Goal: Transaction & Acquisition: Purchase product/service

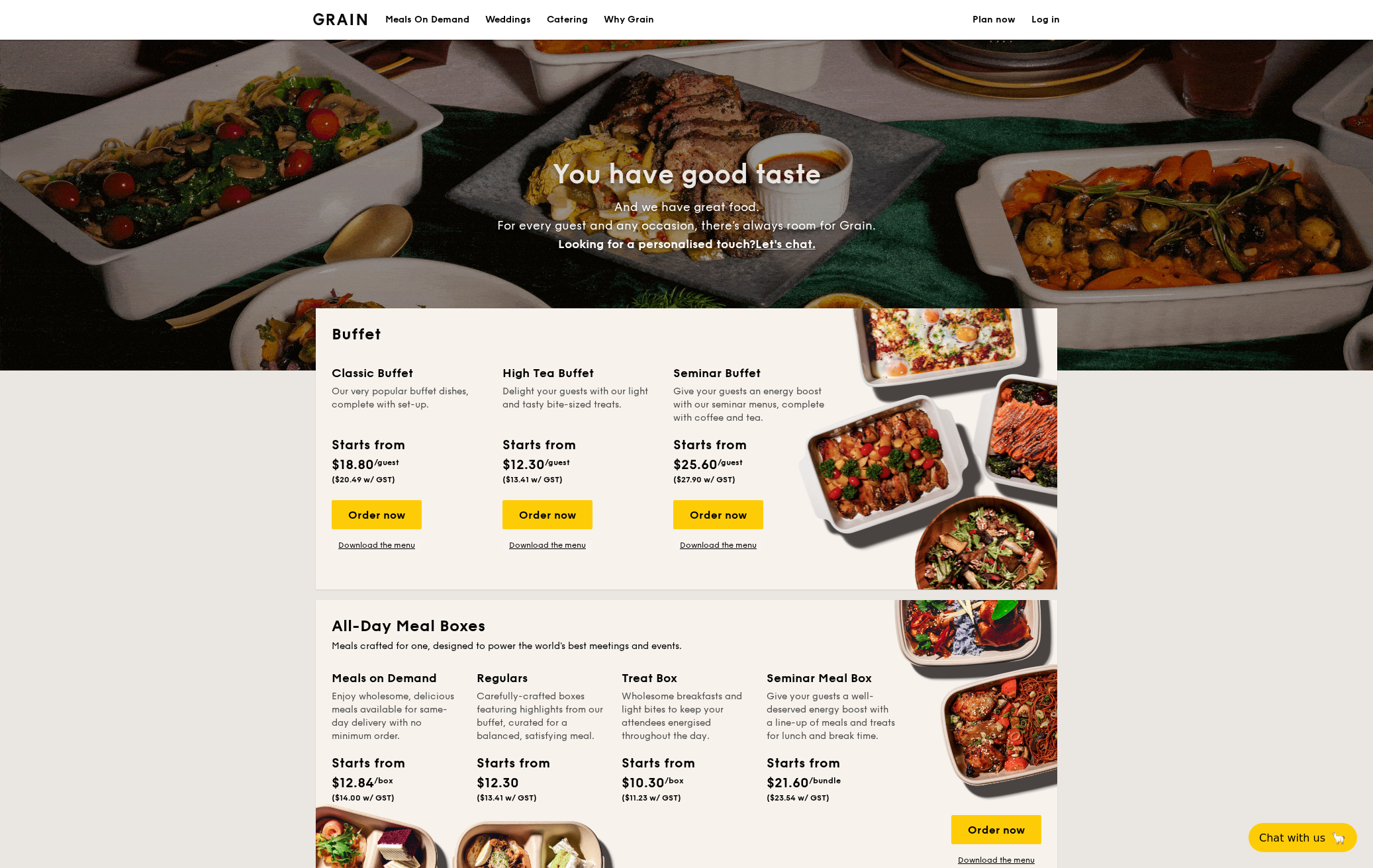
select select
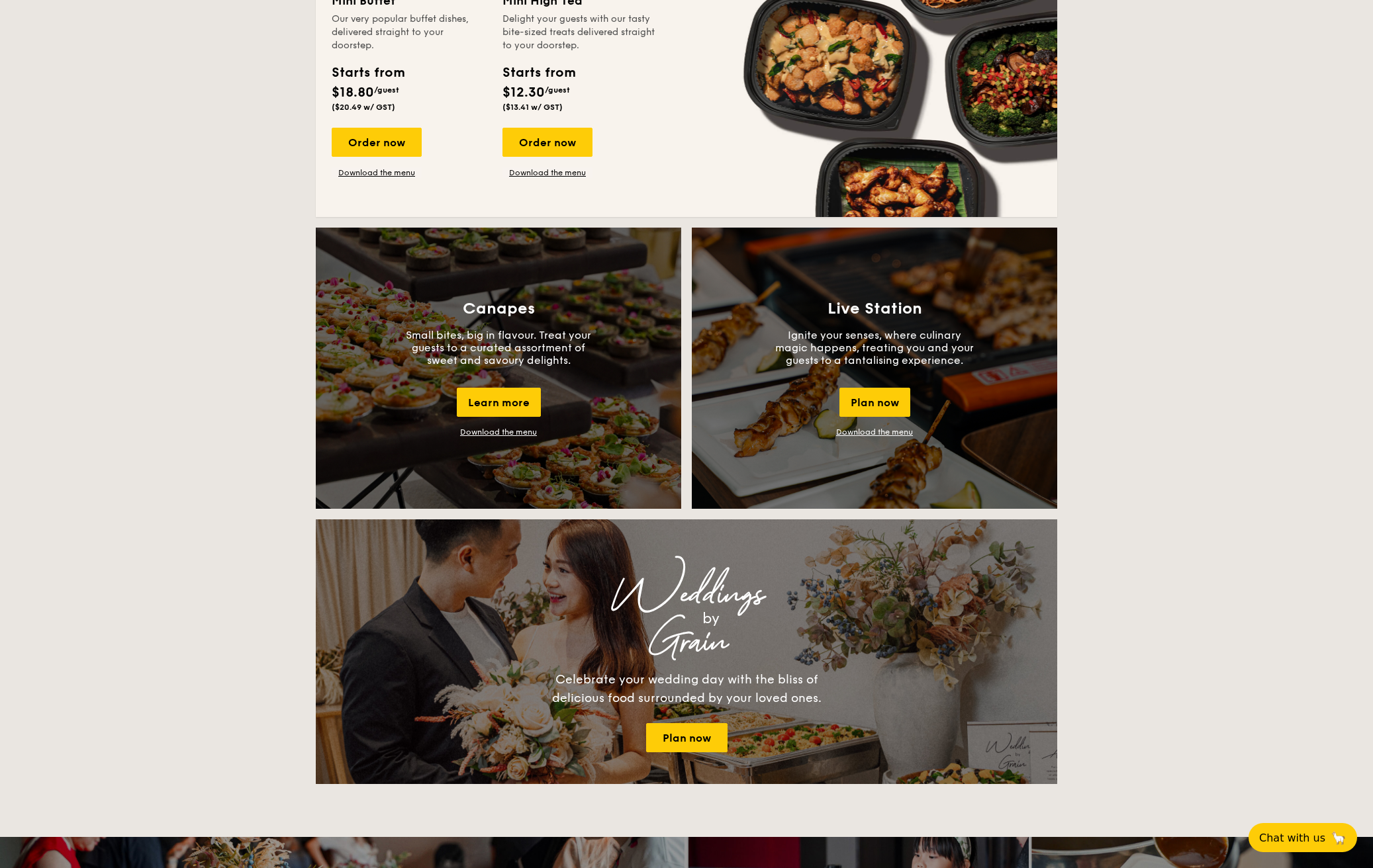
scroll to position [958, 0]
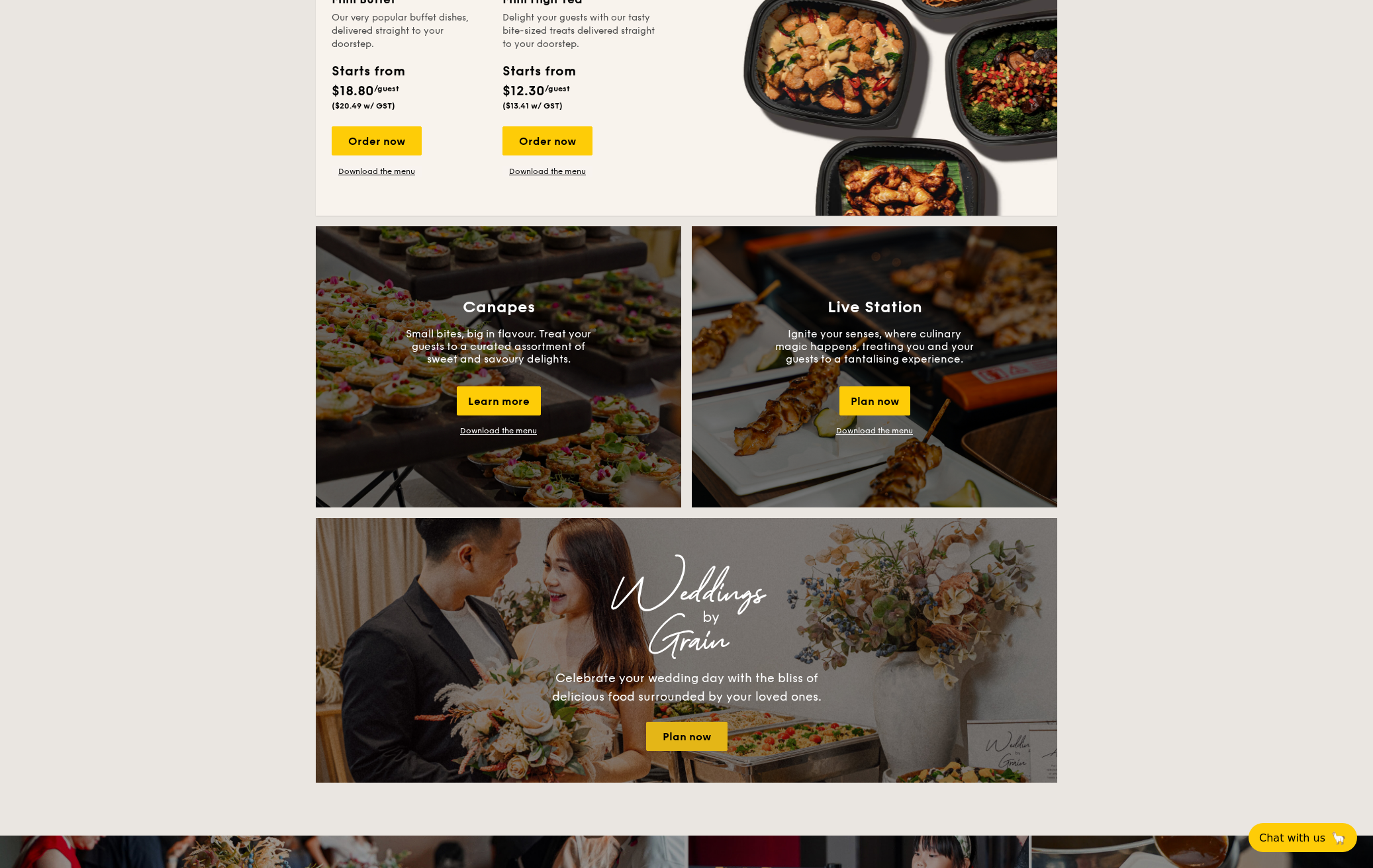
click at [685, 724] on link "Plan now" at bounding box center [687, 737] width 81 height 29
click at [670, 737] on link "Plan now" at bounding box center [687, 737] width 81 height 29
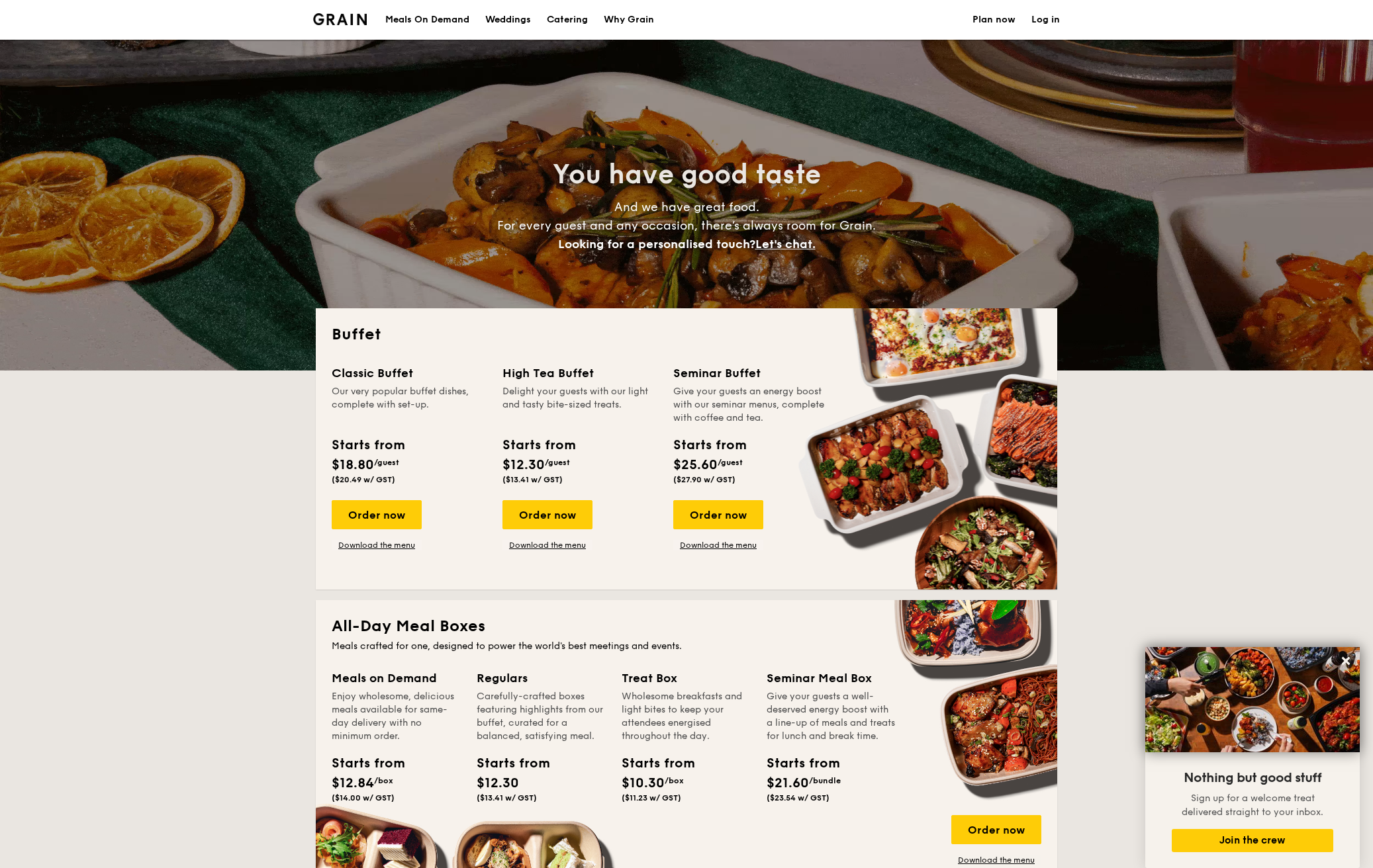
scroll to position [0, 0]
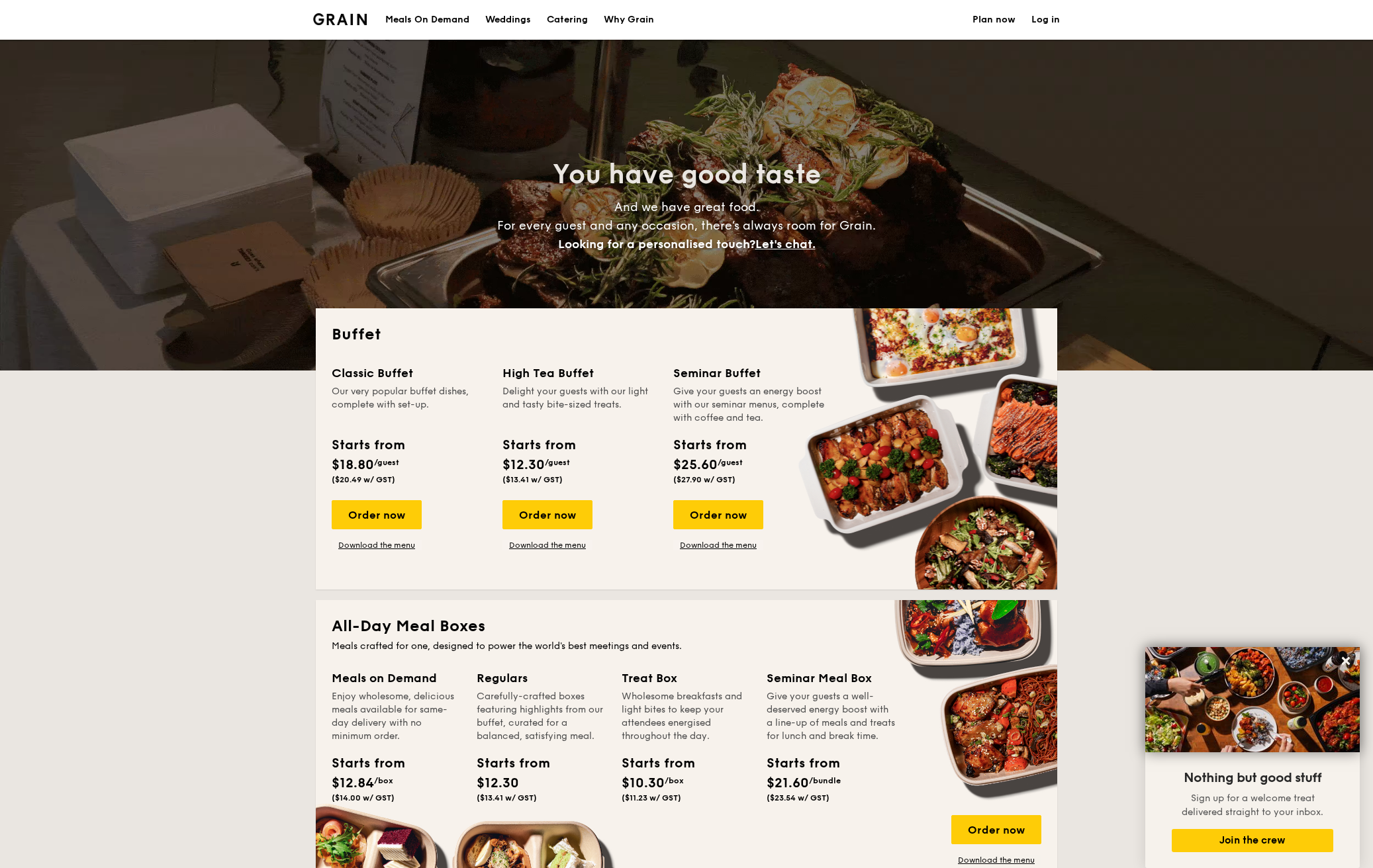
click at [521, 21] on div "Weddings" at bounding box center [508, 20] width 45 height 40
click at [518, 512] on div "Order now" at bounding box center [547, 515] width 90 height 29
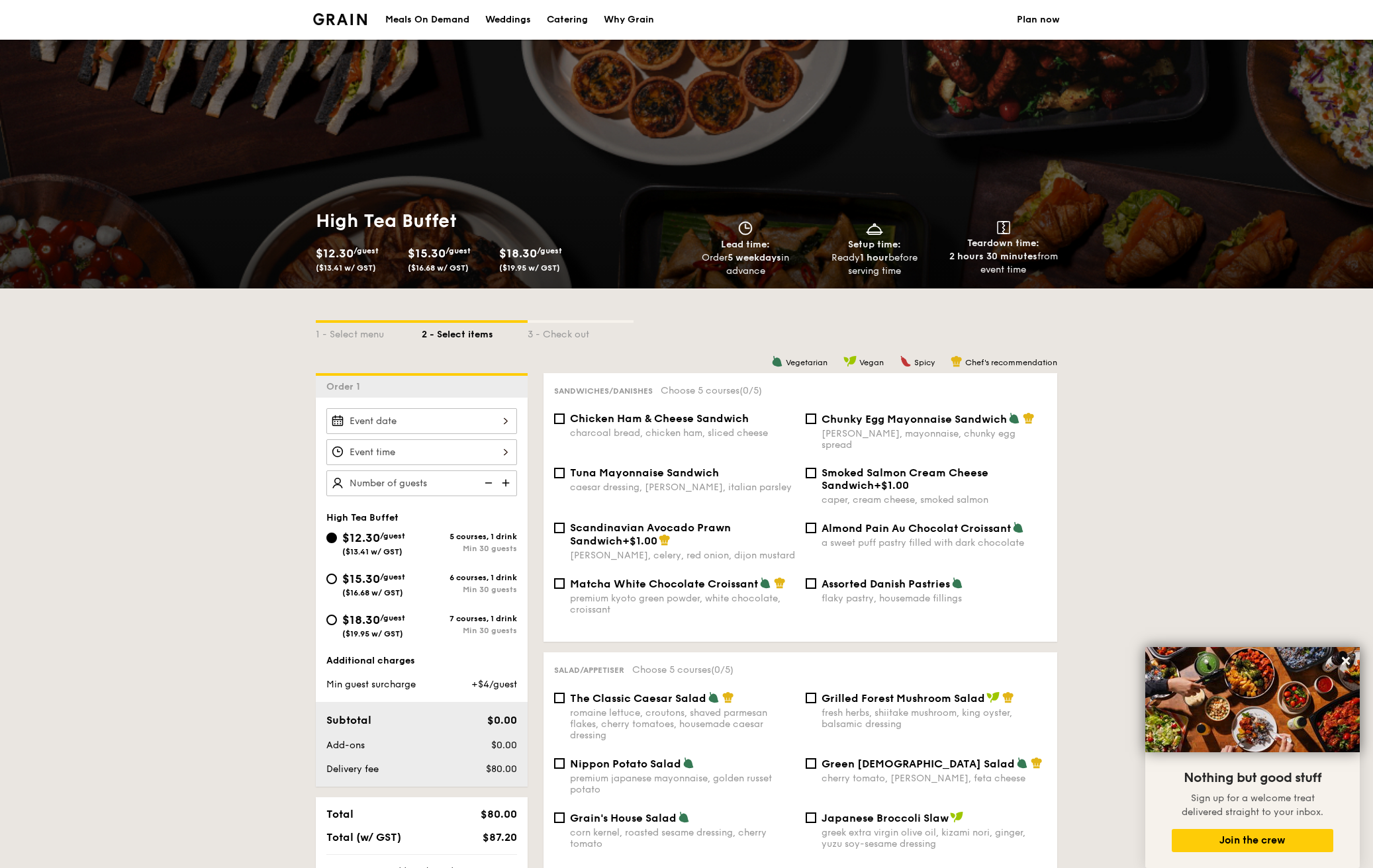
select select
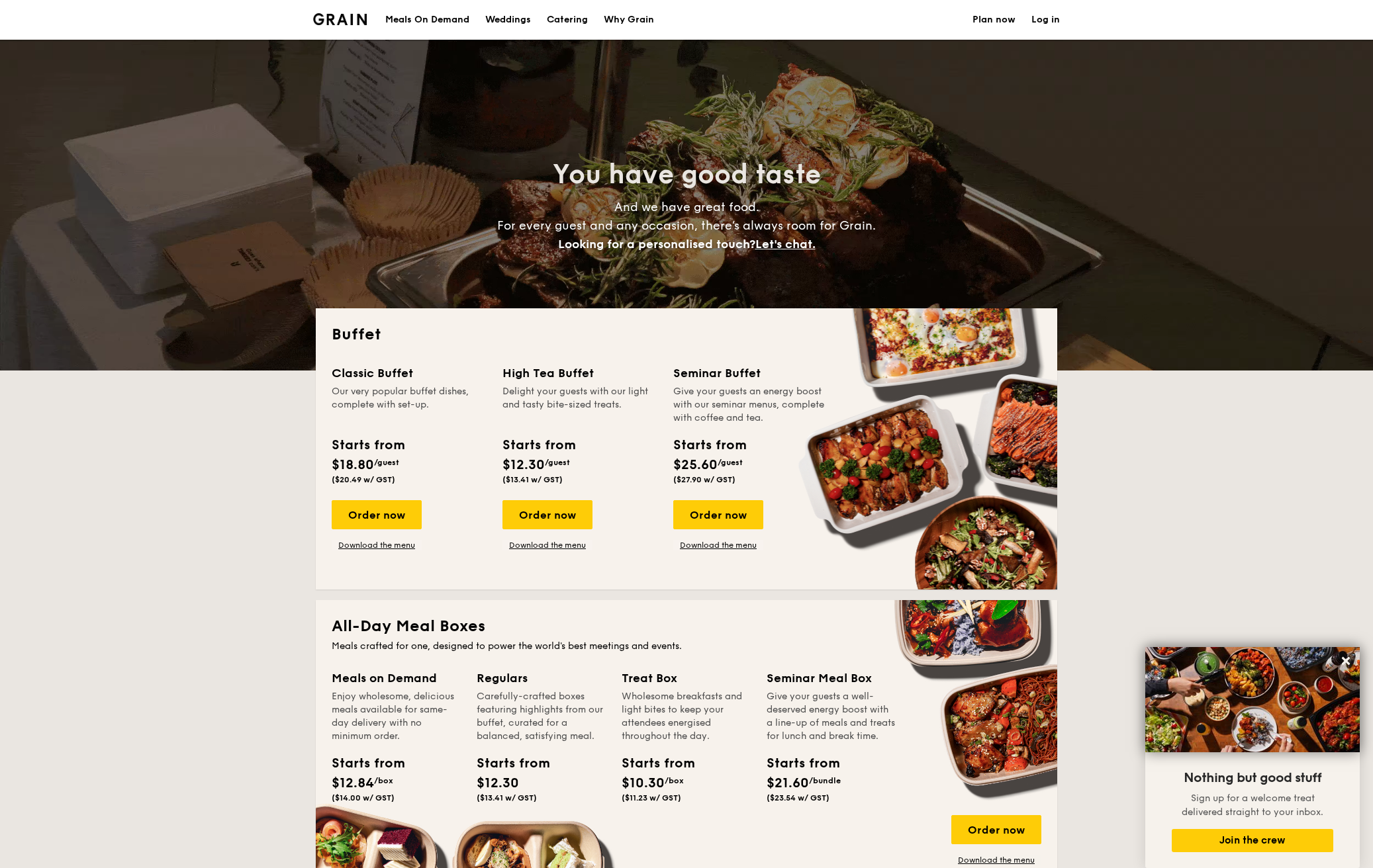
click at [421, 24] on div "Meals On Demand" at bounding box center [428, 20] width 84 height 40
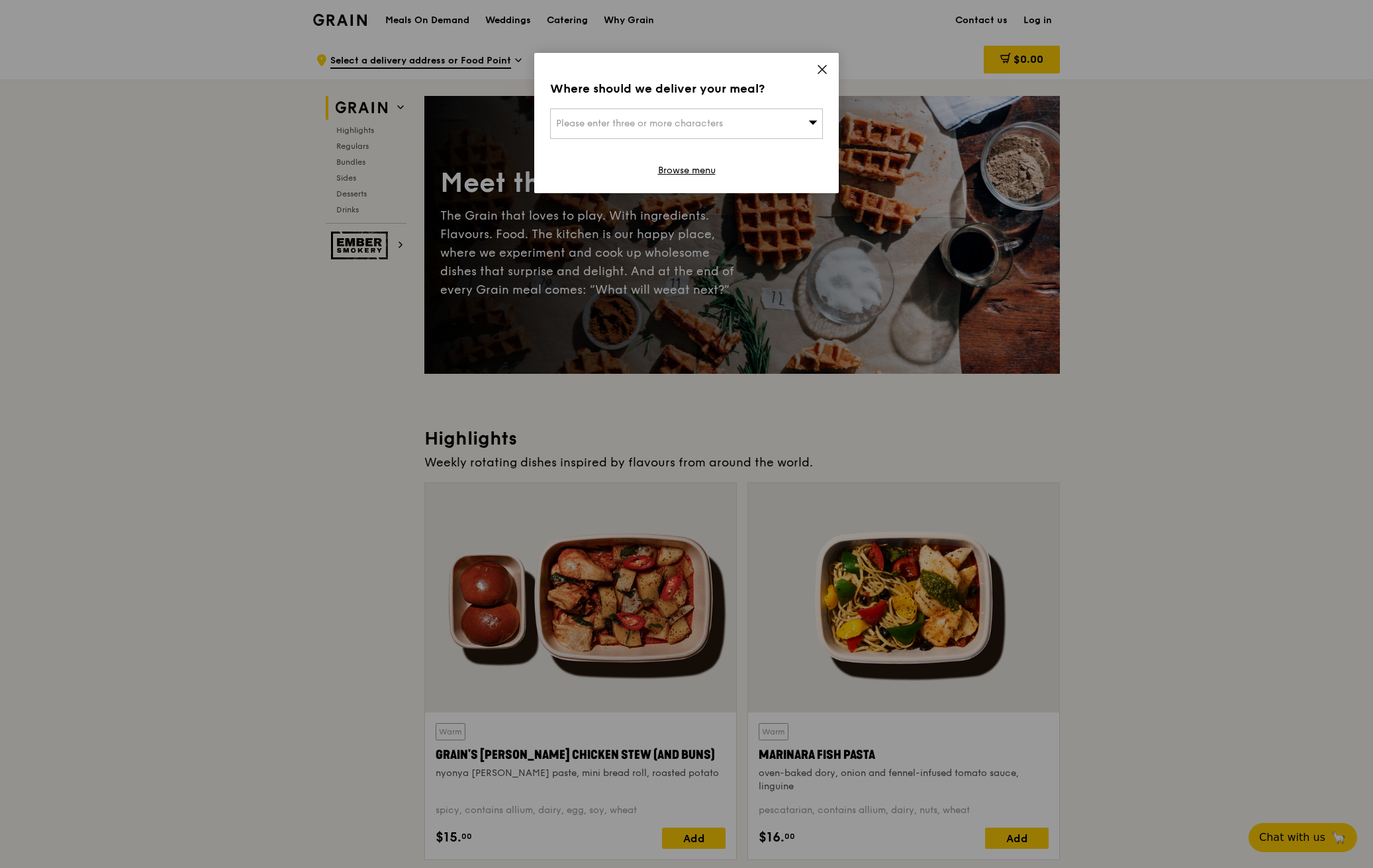
click at [824, 69] on icon at bounding box center [822, 69] width 8 height 8
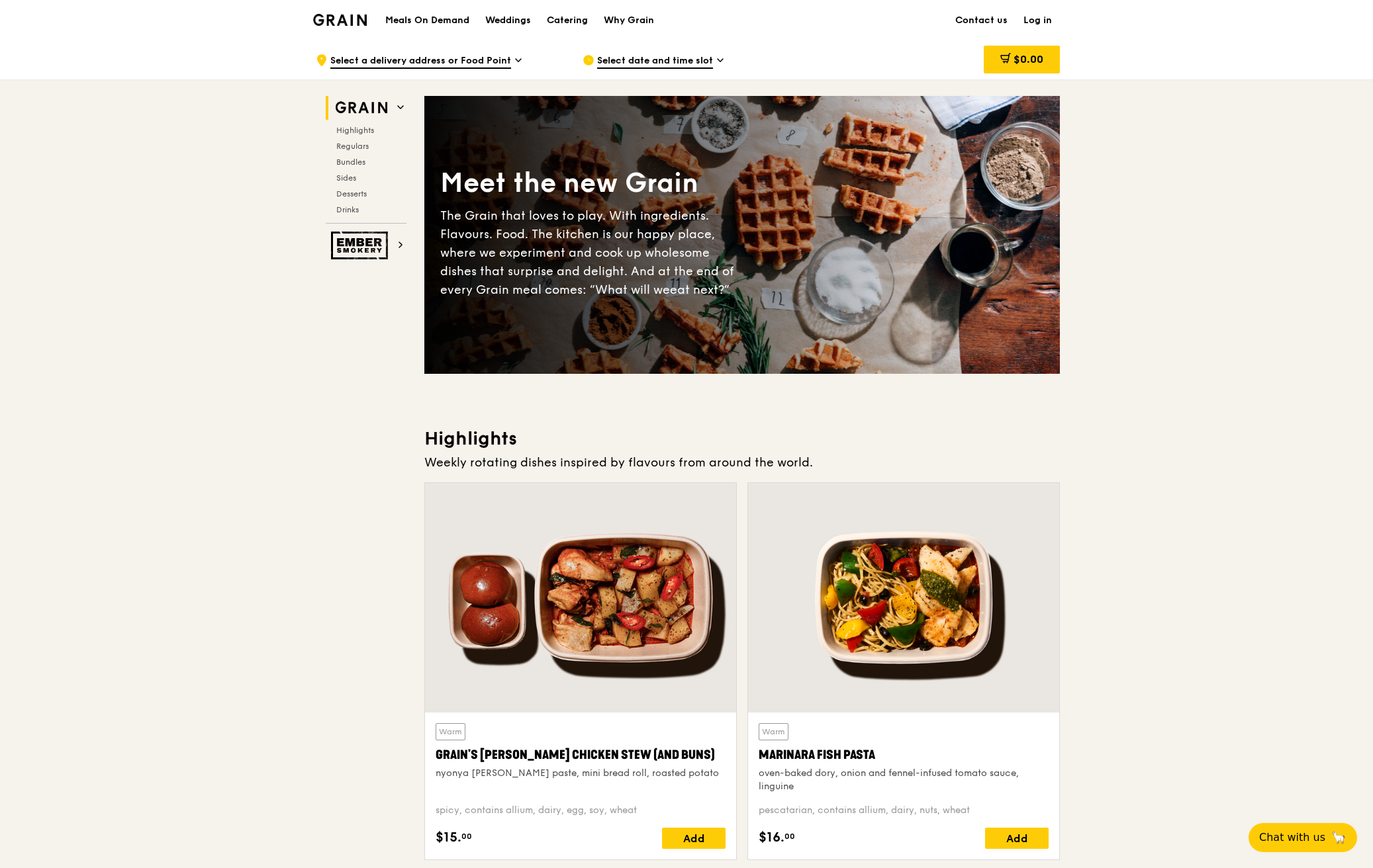
click at [550, 18] on div "Catering" at bounding box center [567, 21] width 41 height 40
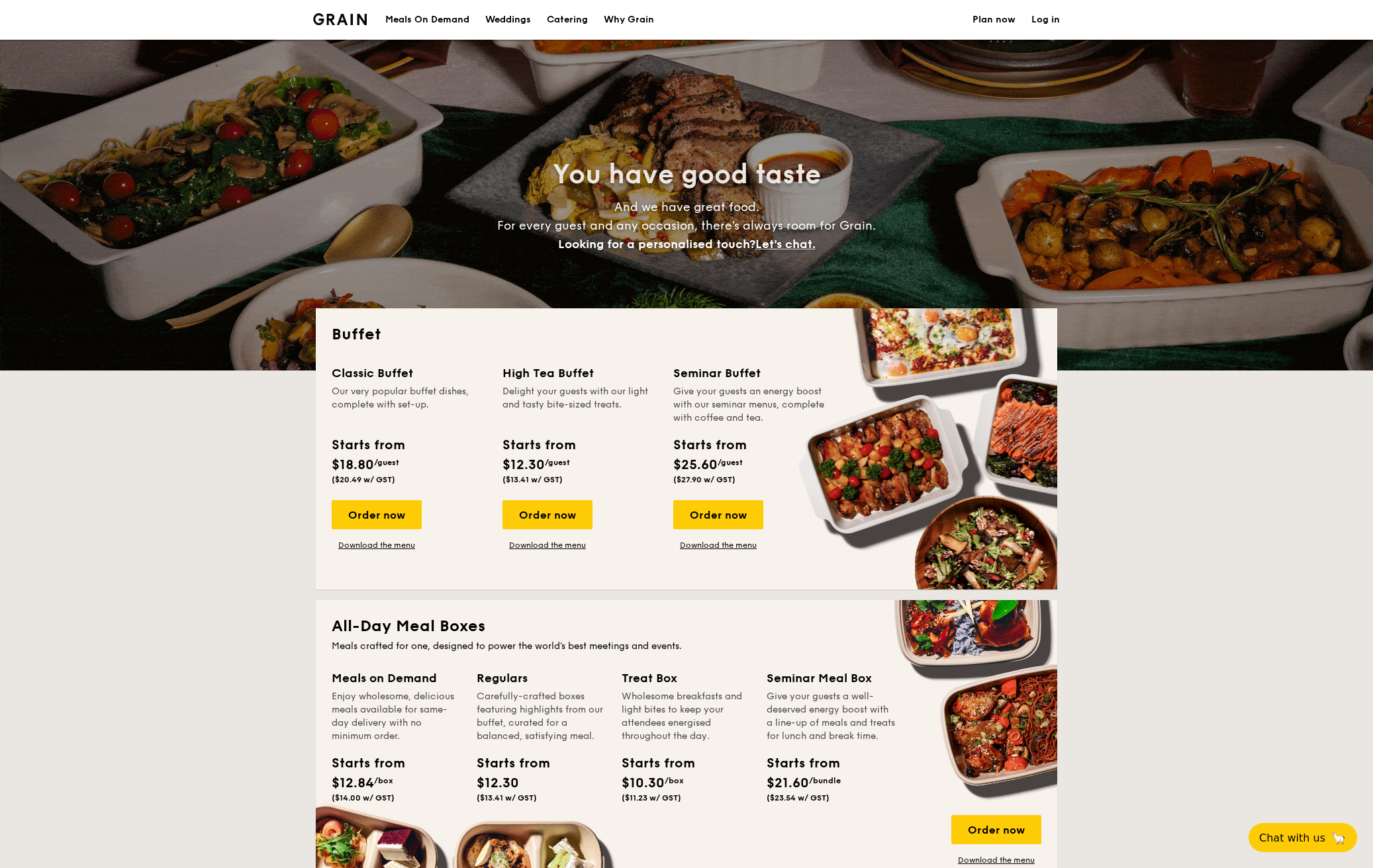
select select
click at [496, 17] on div "Weddings" at bounding box center [508, 20] width 45 height 40
select select
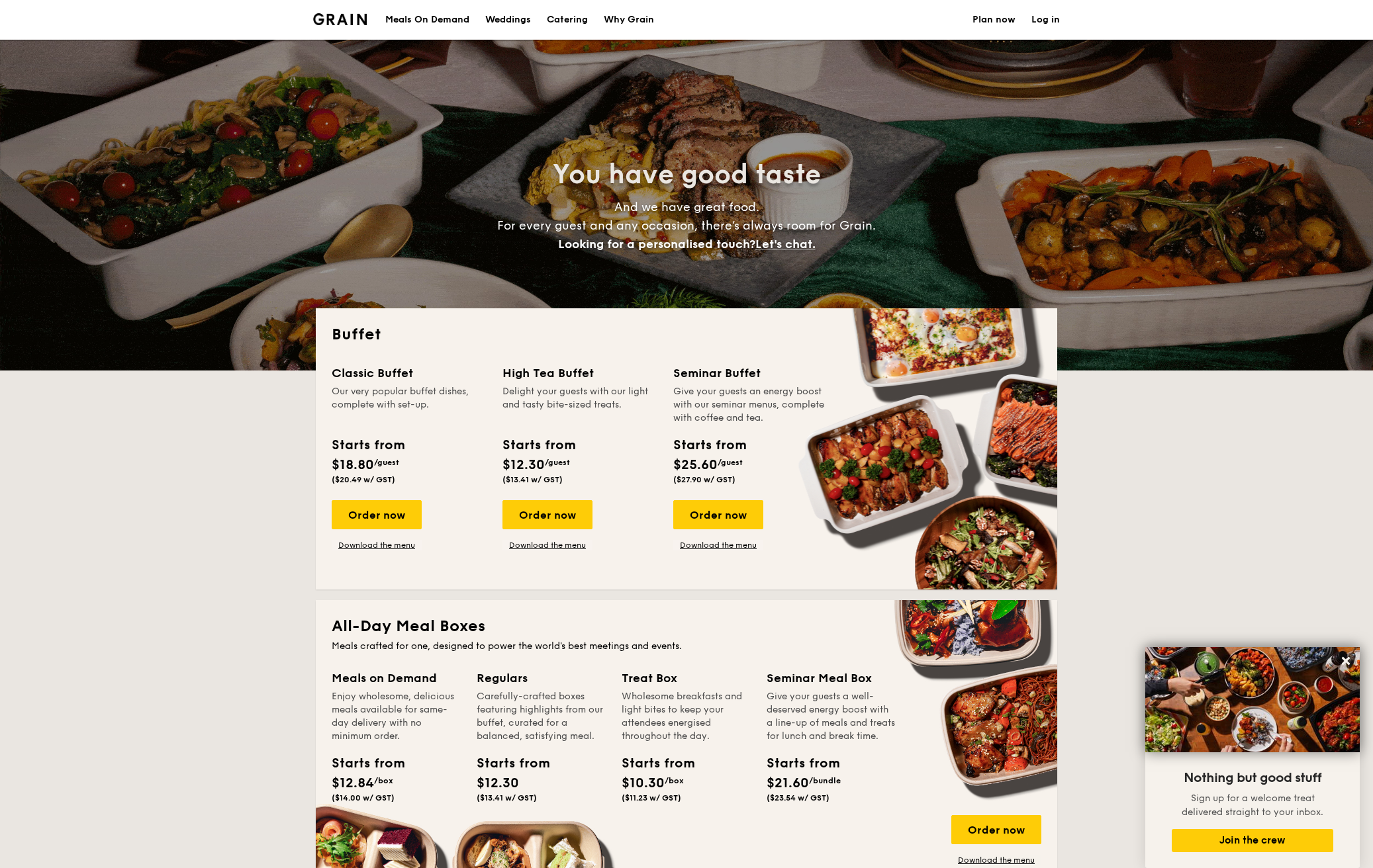
click at [514, 15] on div "Weddings" at bounding box center [508, 20] width 45 height 40
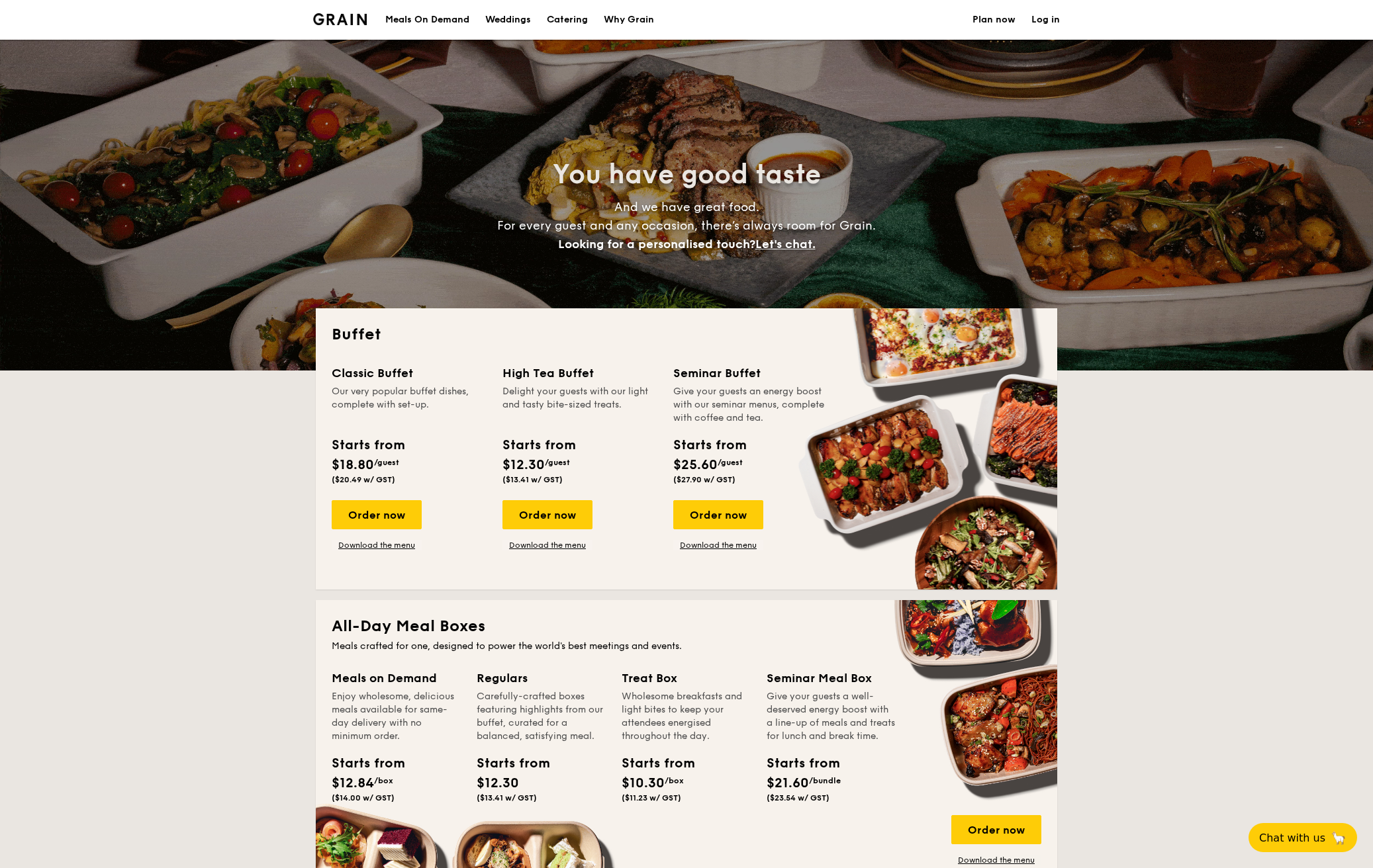
select select
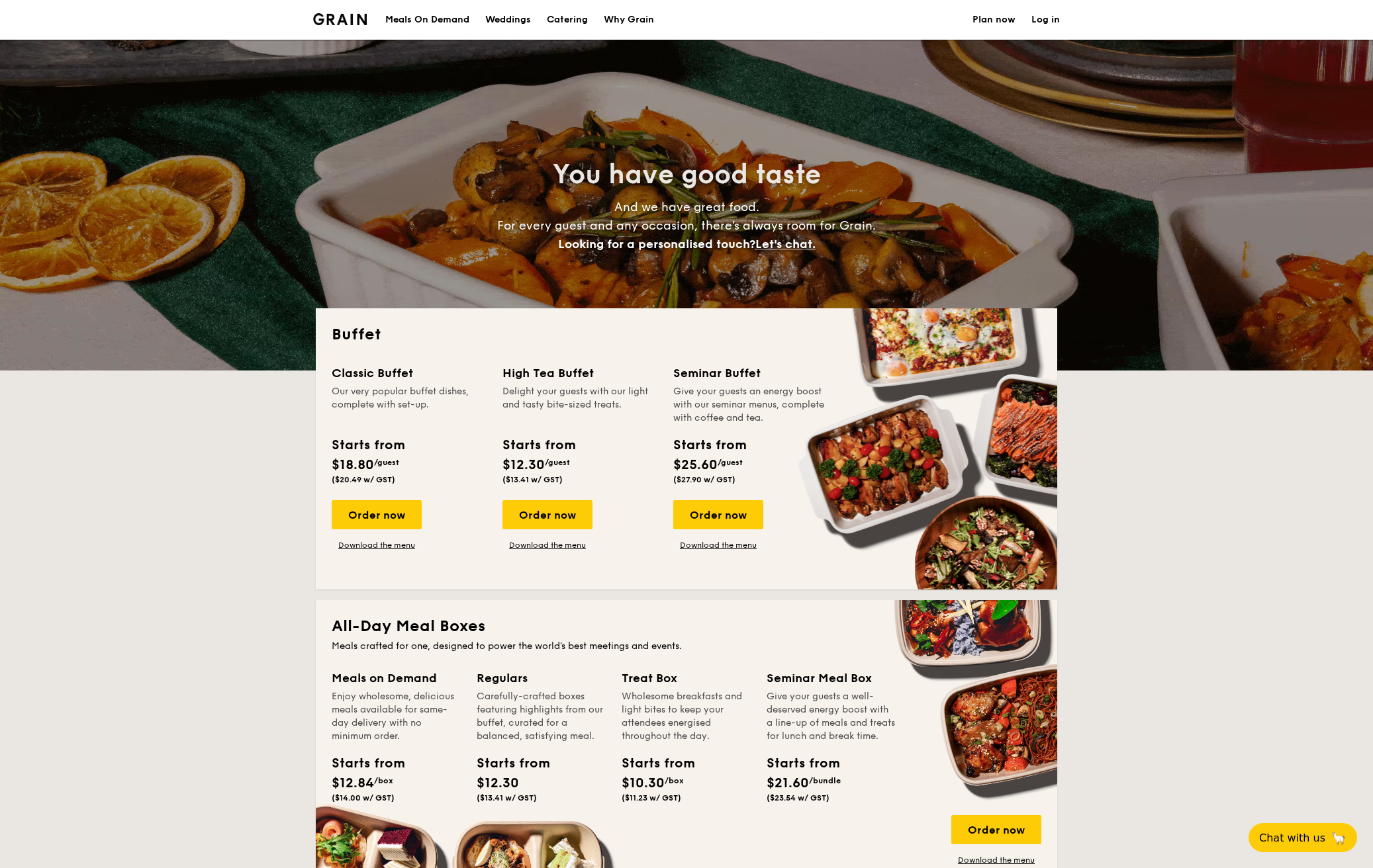
click at [520, 18] on div "Weddings" at bounding box center [508, 20] width 45 height 40
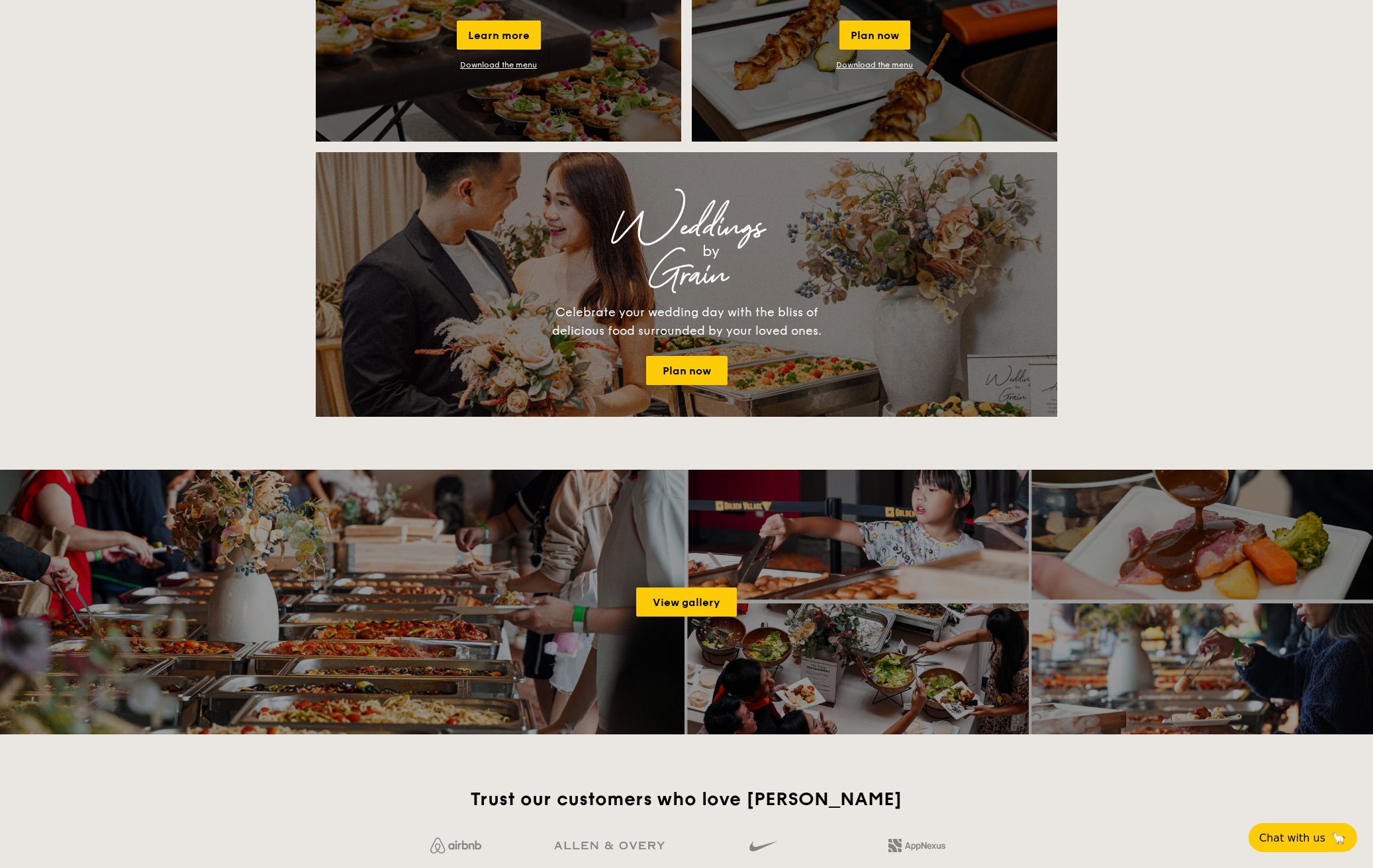
scroll to position [1391, 0]
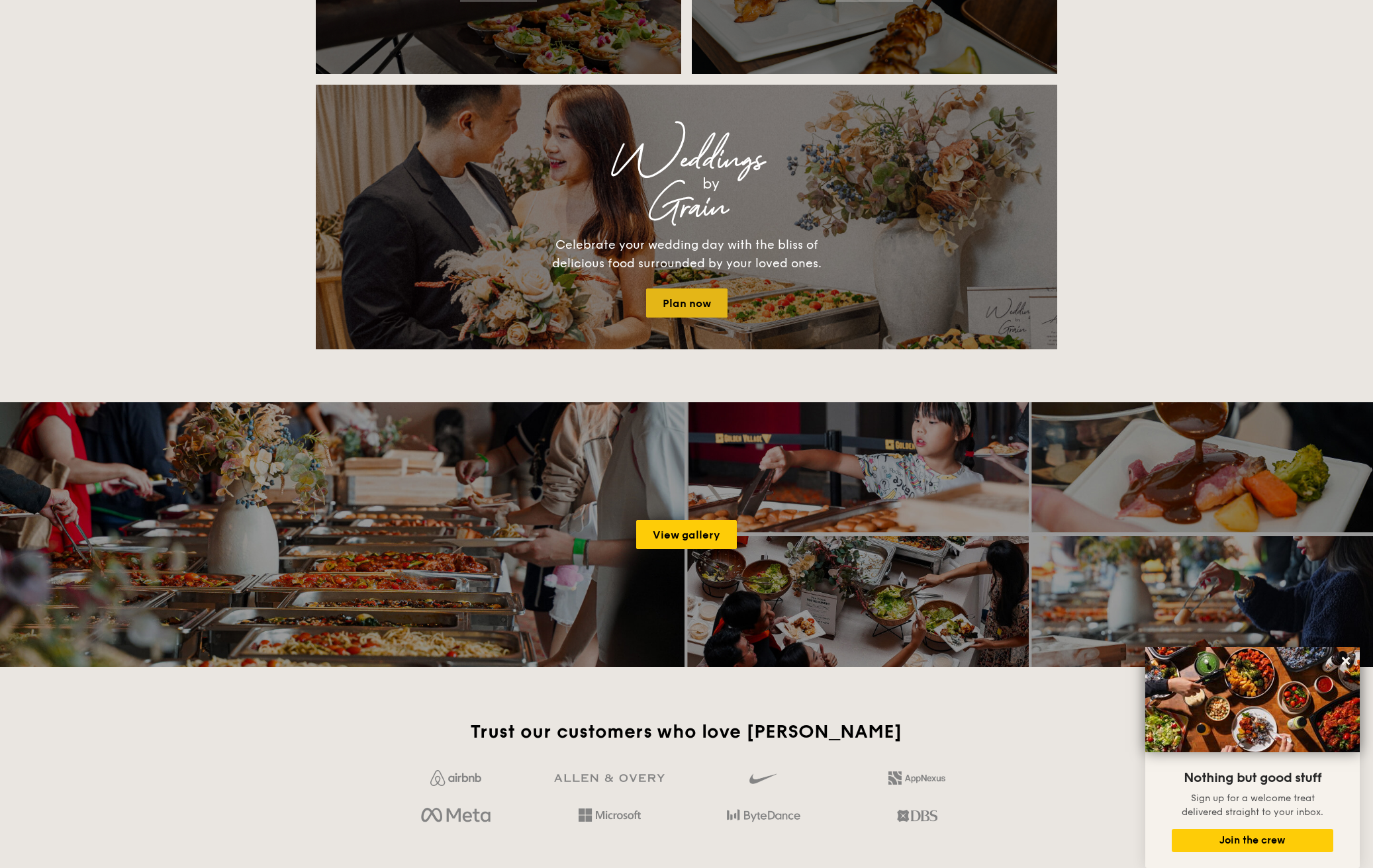
click at [680, 306] on link "Plan now" at bounding box center [687, 303] width 81 height 29
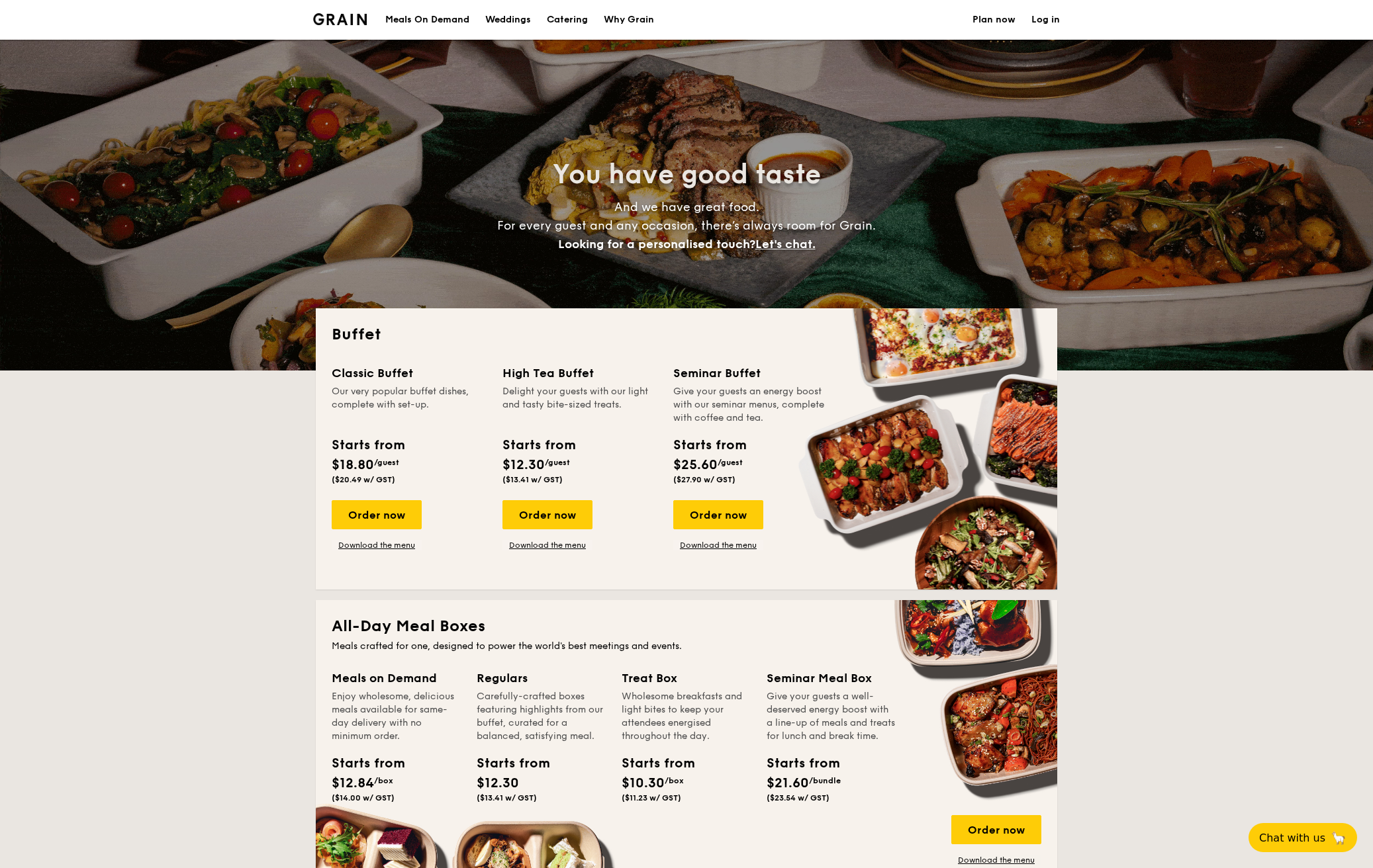
select select
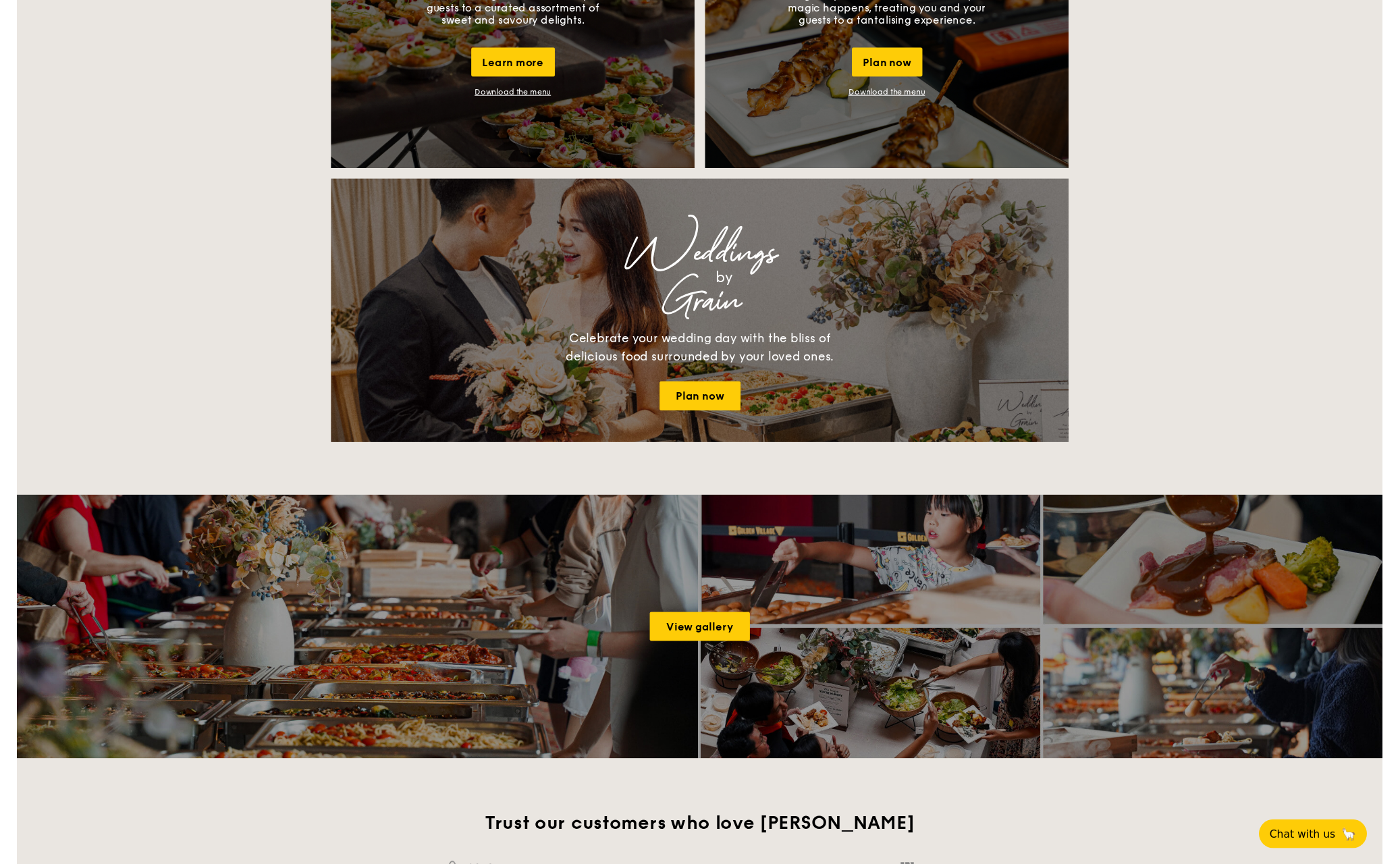
scroll to position [1322, 0]
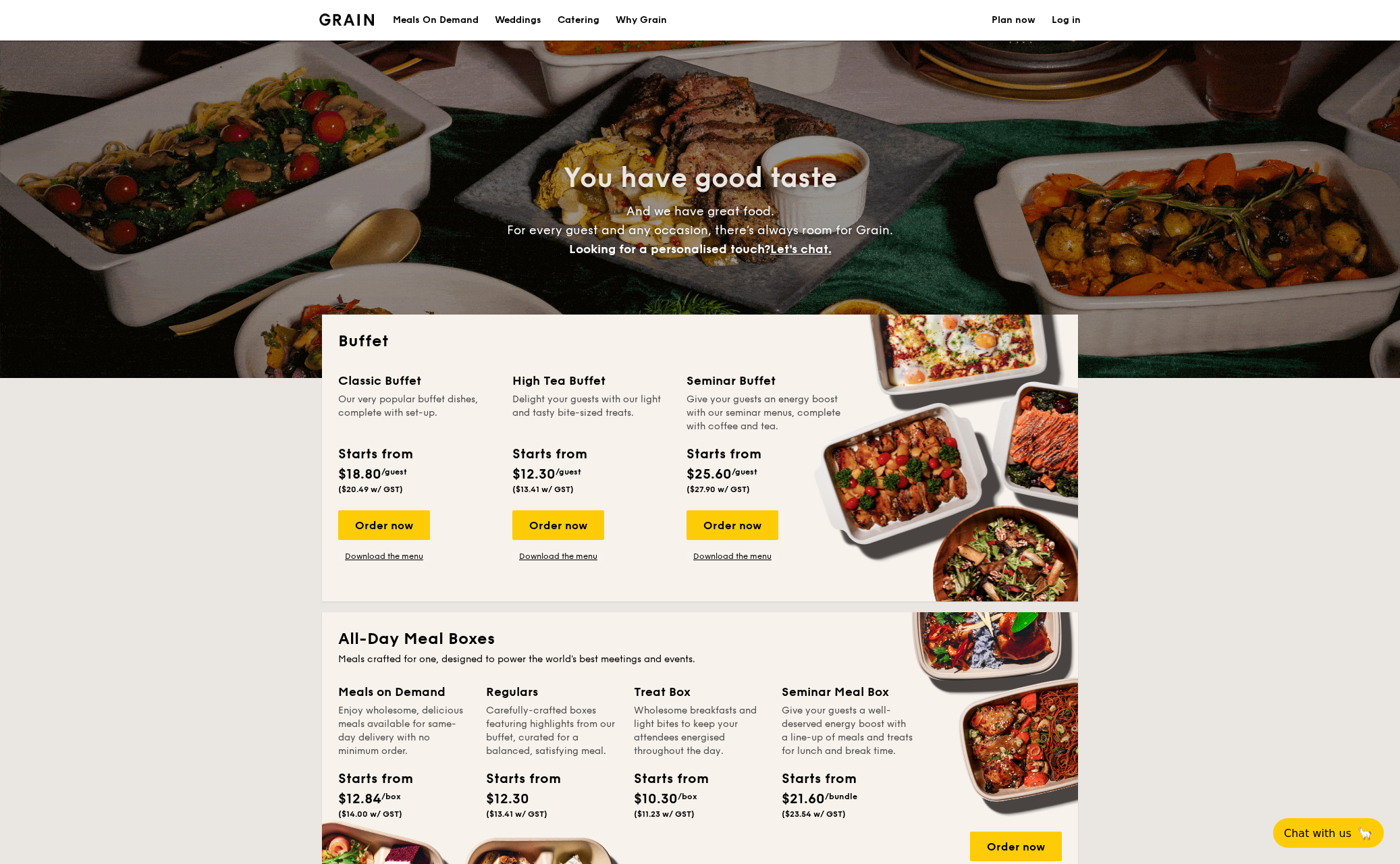
select select
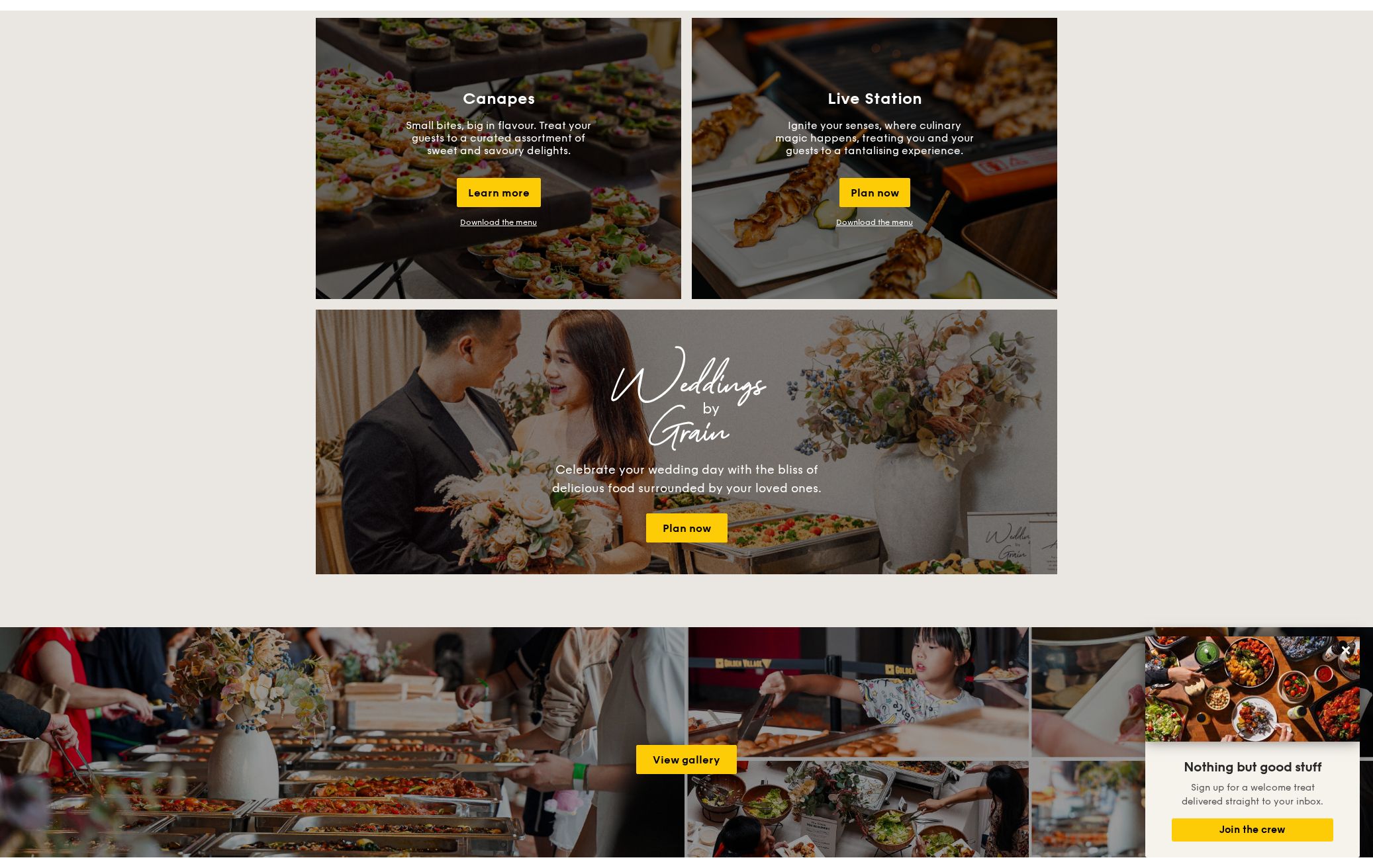
scroll to position [1174, 0]
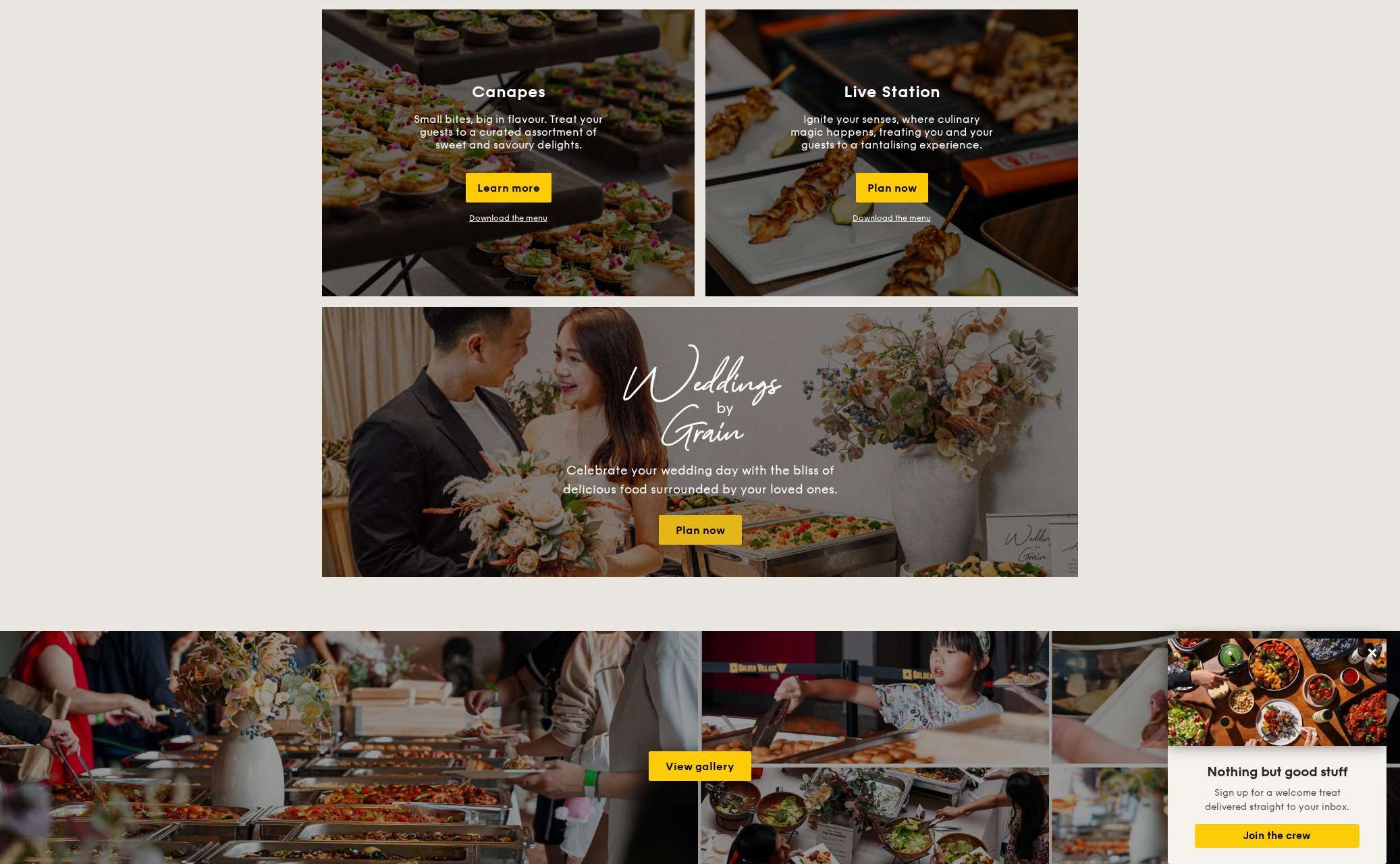
click at [676, 521] on link "Plan now" at bounding box center [701, 530] width 83 height 30
